Goal: Share content: Share content

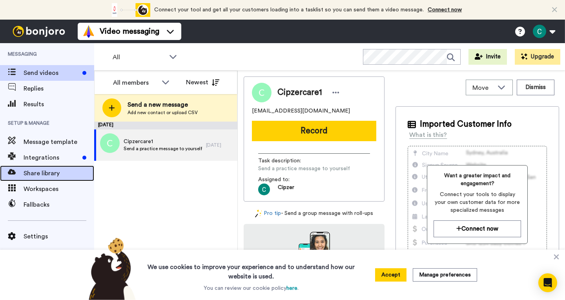
click at [32, 178] on div "Share library" at bounding box center [47, 174] width 94 height 16
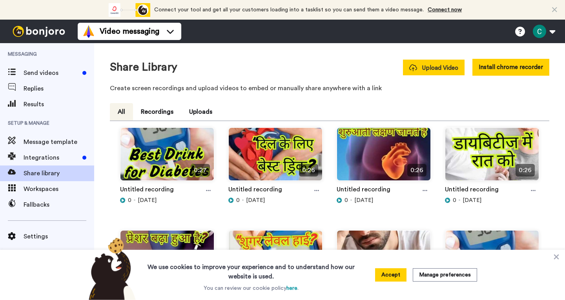
click at [444, 67] on span "Upload Video" at bounding box center [433, 68] width 49 height 8
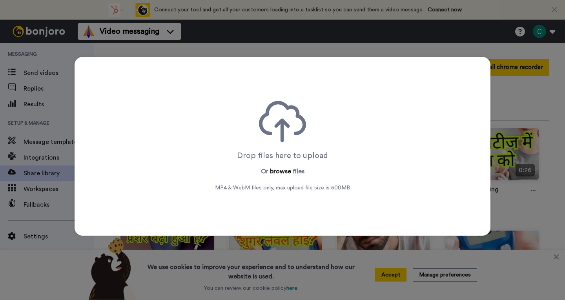
click at [279, 168] on button "browse" at bounding box center [280, 171] width 21 height 9
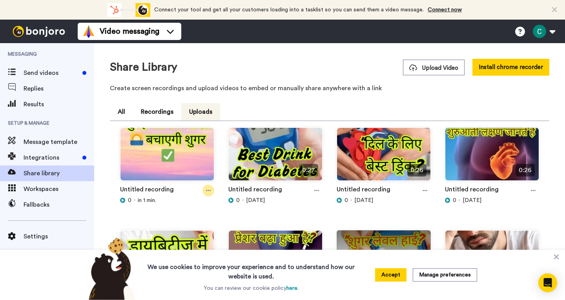
click at [209, 191] on icon at bounding box center [208, 190] width 5 height 5
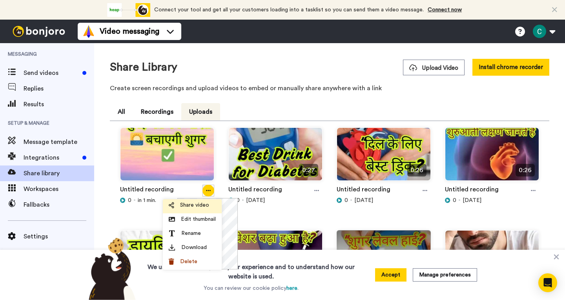
click at [197, 203] on span "Share video" at bounding box center [194, 205] width 29 height 8
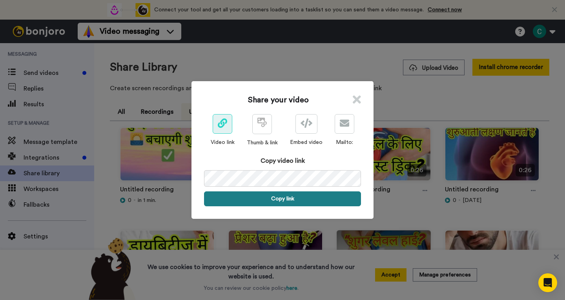
click at [287, 197] on button "Copy link" at bounding box center [282, 198] width 157 height 15
